Goal: Use online tool/utility: Utilize a website feature to perform a specific function

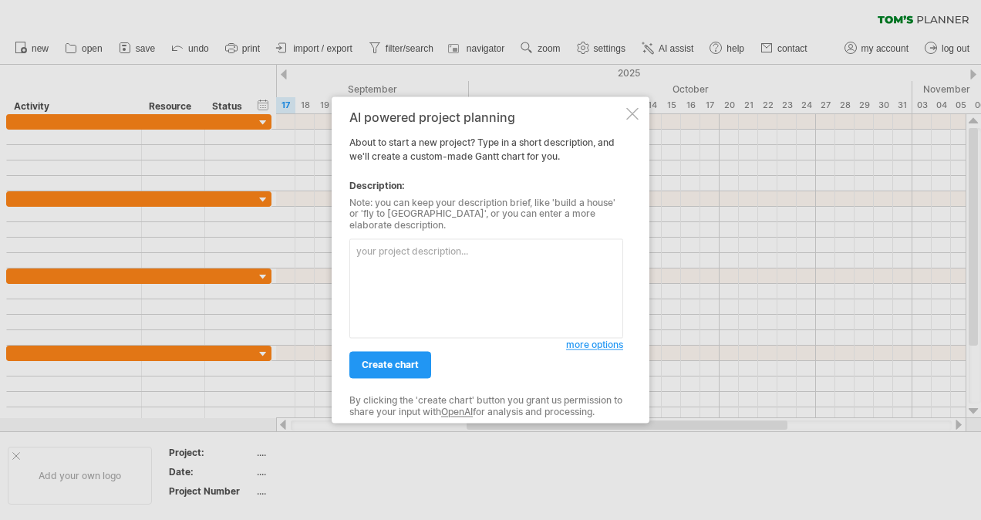
click at [629, 117] on div at bounding box center [632, 113] width 12 height 12
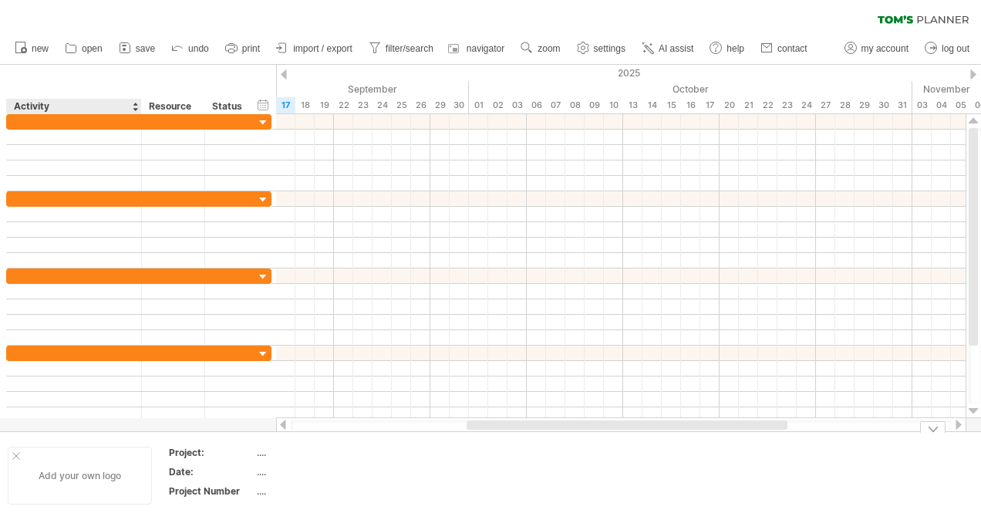
click at [69, 486] on div "Add your own logo" at bounding box center [80, 476] width 144 height 58
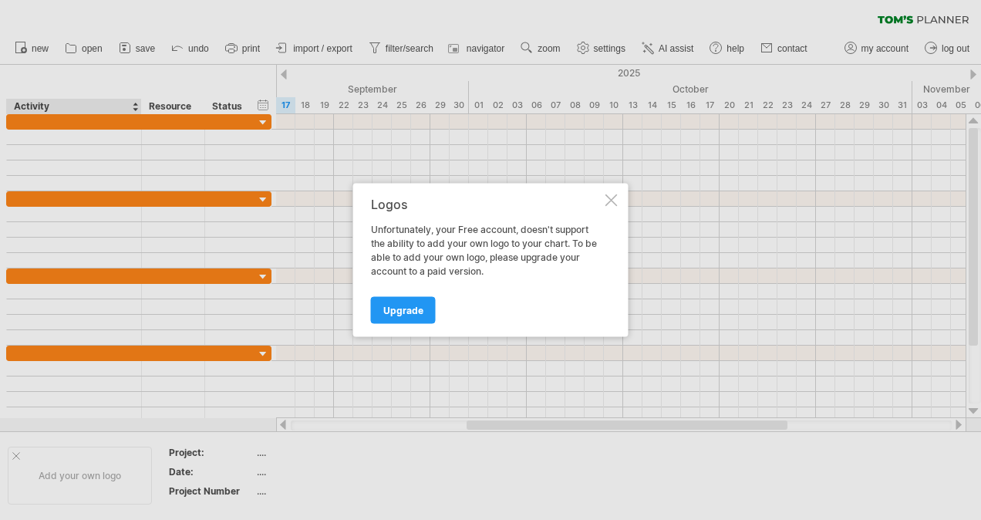
click at [614, 205] on div at bounding box center [611, 200] width 12 height 12
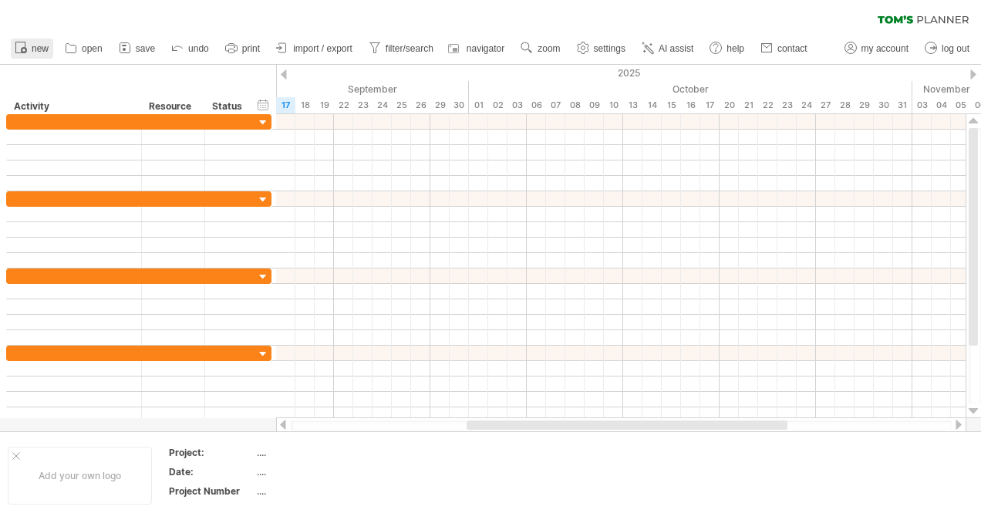
click at [48, 51] on span "new" at bounding box center [40, 48] width 17 height 11
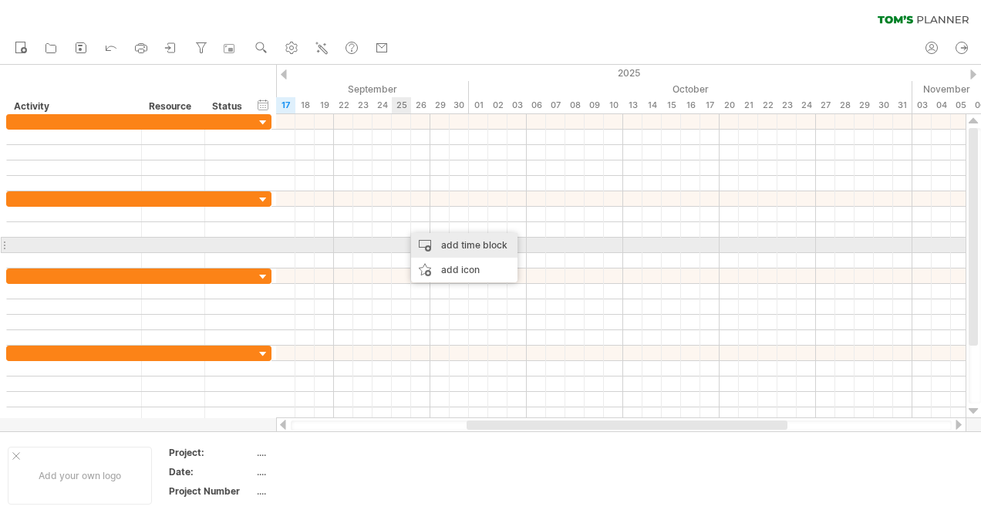
click at [443, 244] on div "add time block" at bounding box center [464, 245] width 106 height 25
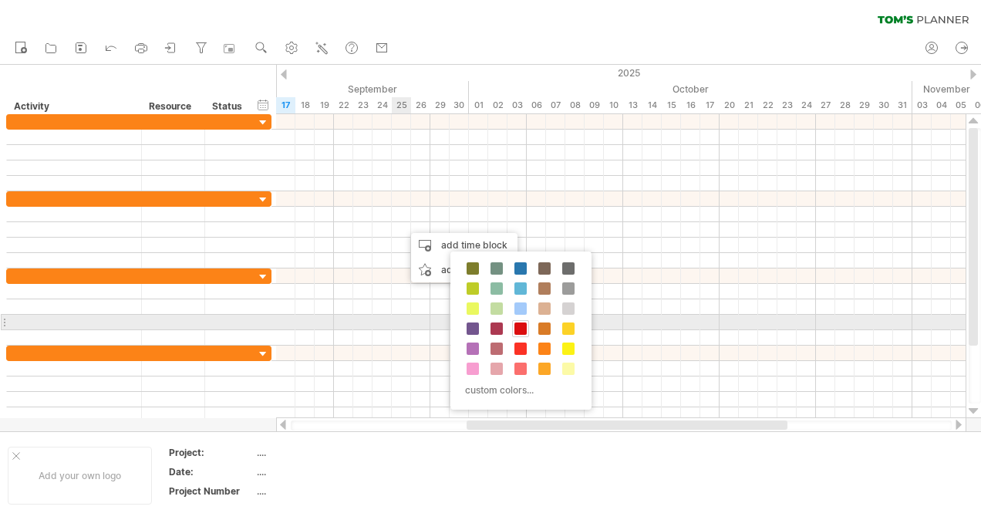
click at [520, 327] on span at bounding box center [520, 328] width 12 height 12
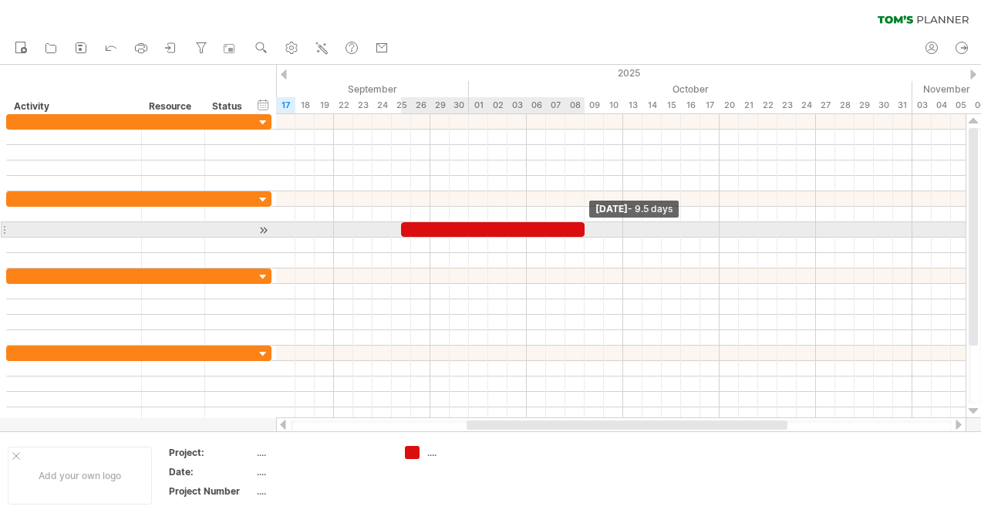
drag, startPoint x: 418, startPoint y: 230, endPoint x: 582, endPoint y: 233, distance: 163.6
click at [582, 233] on span at bounding box center [585, 229] width 6 height 15
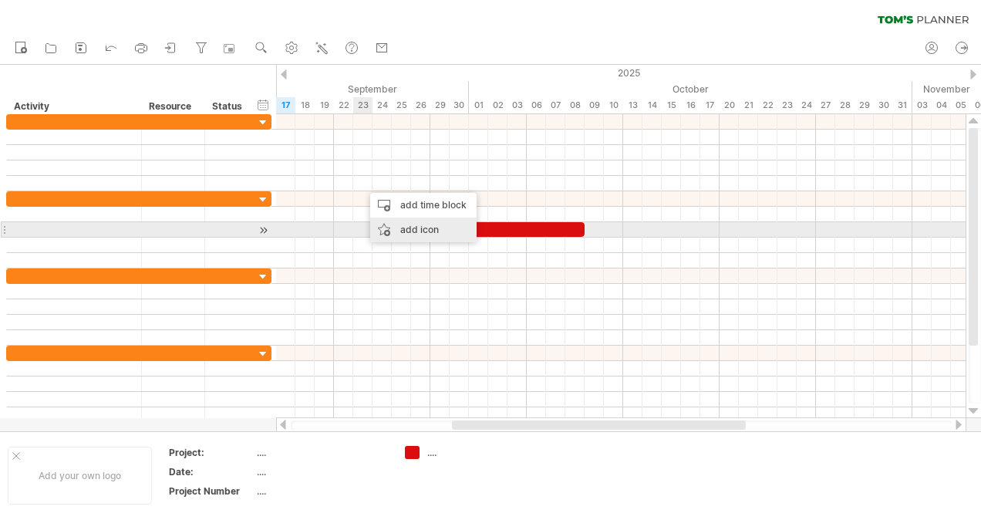
click at [392, 230] on div "add icon" at bounding box center [423, 230] width 106 height 25
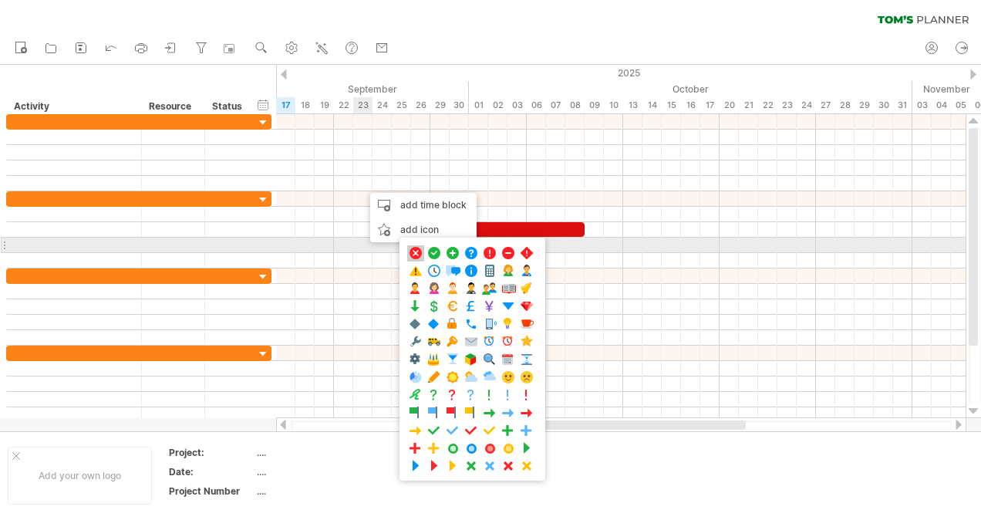
click at [415, 247] on span at bounding box center [415, 253] width 15 height 15
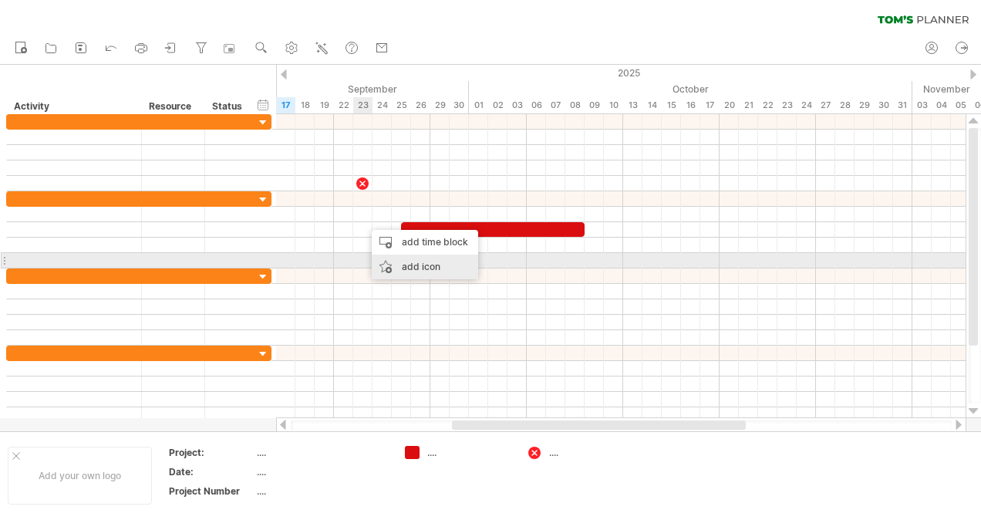
click at [402, 266] on div "add icon" at bounding box center [425, 267] width 106 height 25
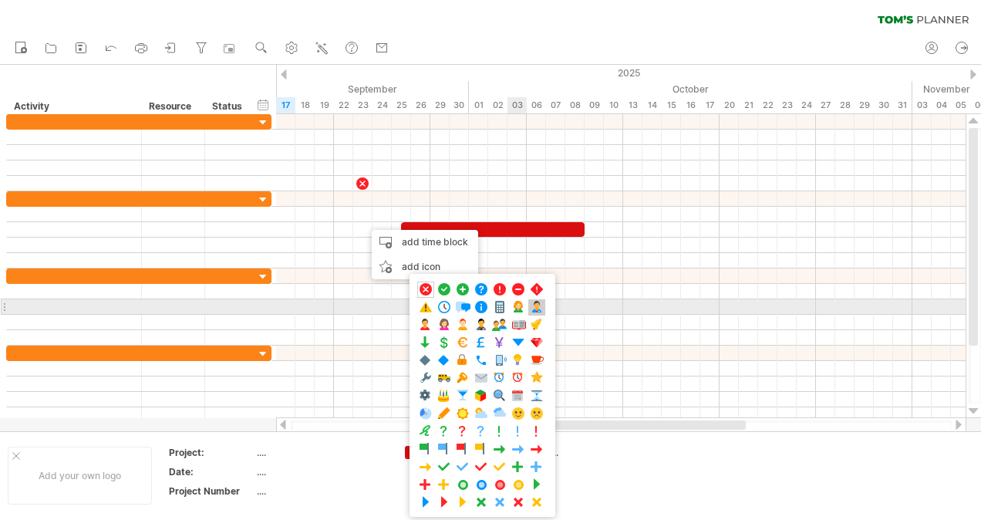
click at [533, 304] on span at bounding box center [536, 307] width 15 height 15
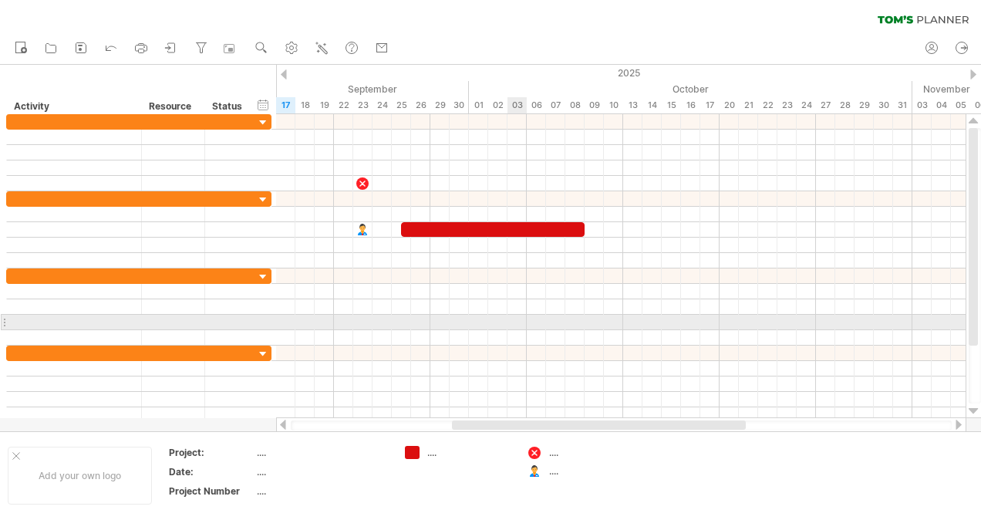
click at [471, 350] on div at bounding box center [621, 353] width 690 height 15
click at [413, 343] on div "add icon" at bounding box center [418, 342] width 106 height 25
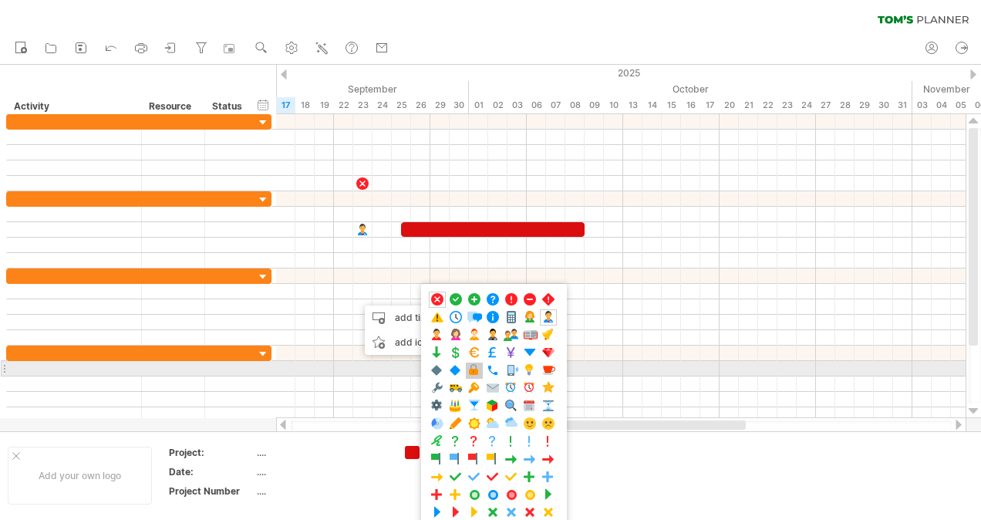
click at [471, 363] on span at bounding box center [474, 370] width 15 height 15
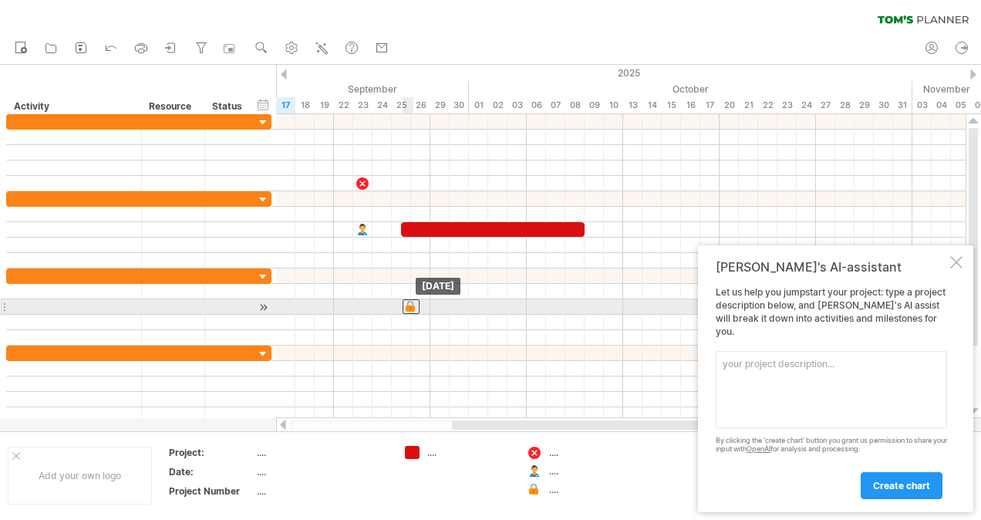
drag, startPoint x: 350, startPoint y: 305, endPoint x: 409, endPoint y: 309, distance: 58.7
click at [409, 309] on div at bounding box center [411, 306] width 17 height 15
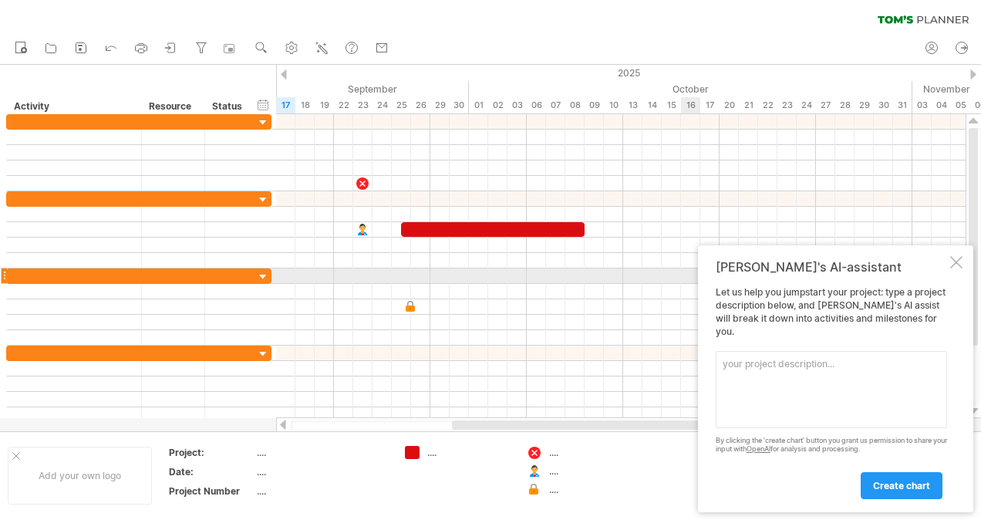
click at [956, 268] on div at bounding box center [956, 262] width 12 height 12
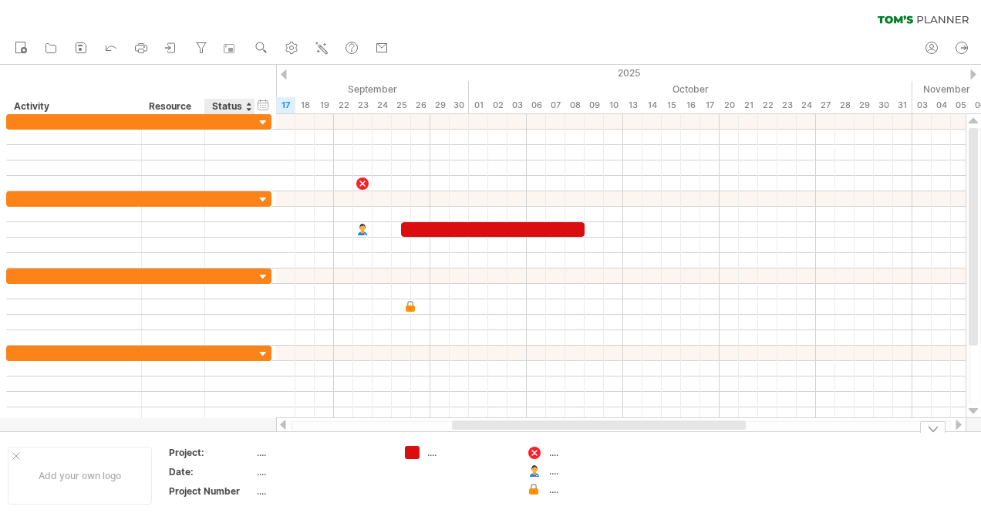
click at [248, 449] on div "Project:" at bounding box center [211, 452] width 85 height 13
click at [271, 463] on td "...." at bounding box center [322, 455] width 131 height 18
click at [76, 49] on icon at bounding box center [80, 47] width 15 height 15
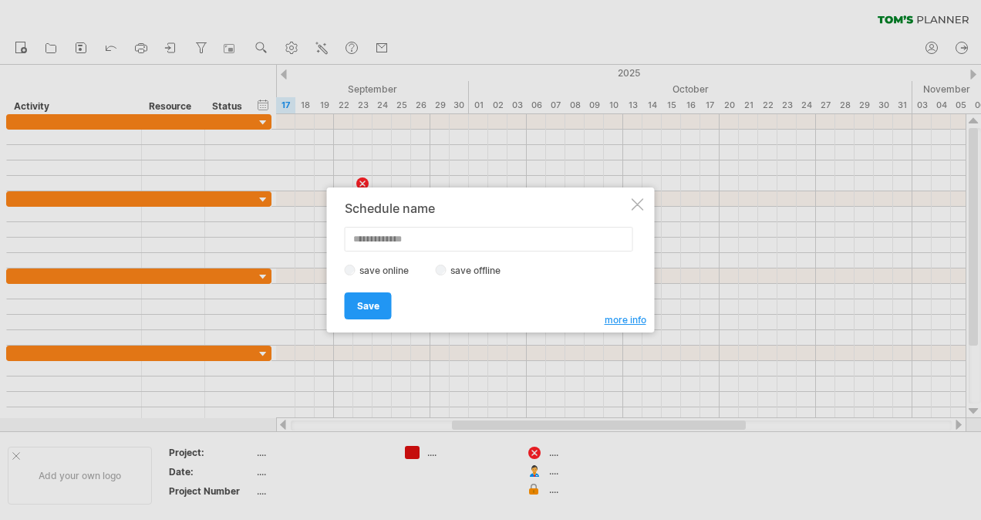
click at [481, 273] on label "save offline" at bounding box center [480, 271] width 67 height 12
click at [383, 242] on input "text" at bounding box center [489, 239] width 288 height 25
type input "*"
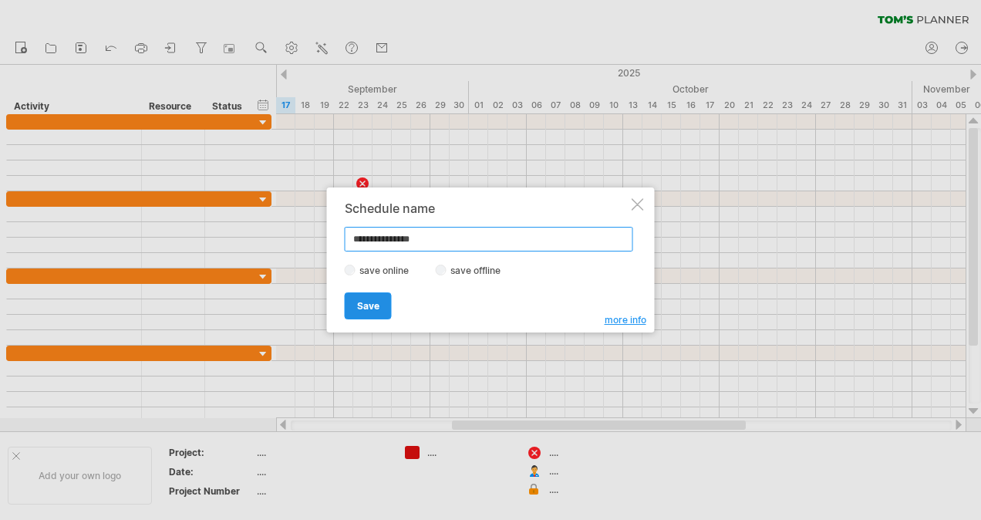
type input "**********"
click at [370, 312] on link "Save" at bounding box center [368, 305] width 47 height 27
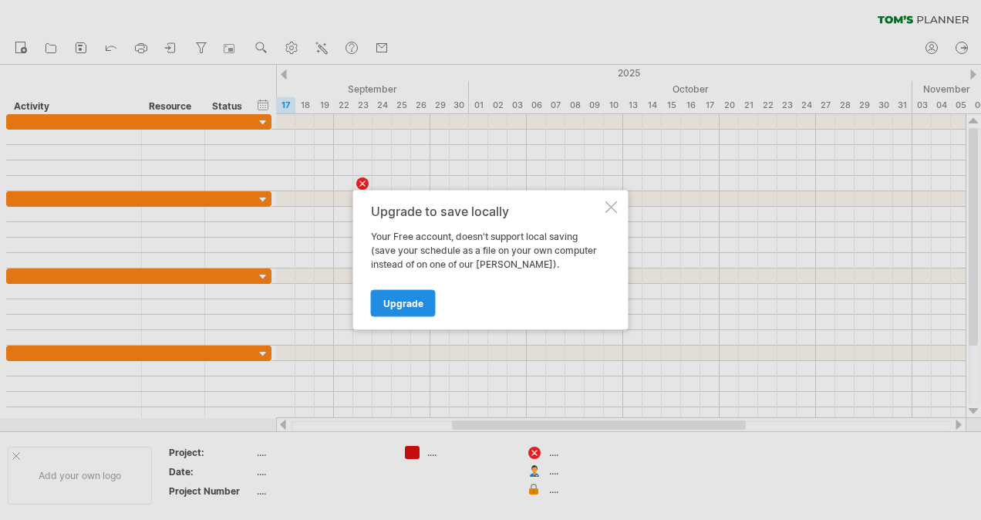
click at [410, 309] on link "Upgrade" at bounding box center [403, 303] width 65 height 27
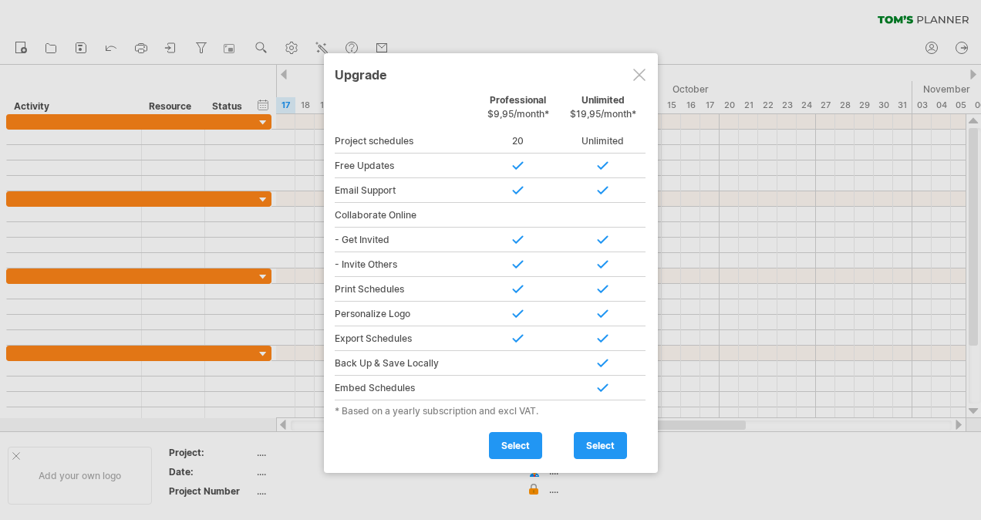
click at [636, 72] on div at bounding box center [639, 75] width 12 height 12
